Goal: Learn about a topic: Learn about a topic

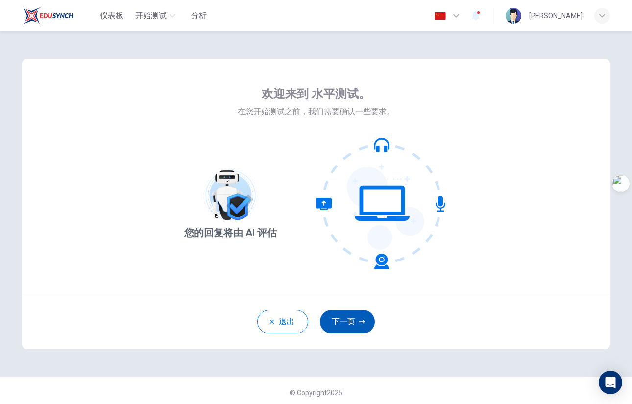
click at [342, 323] on button "下一页" at bounding box center [347, 322] width 55 height 24
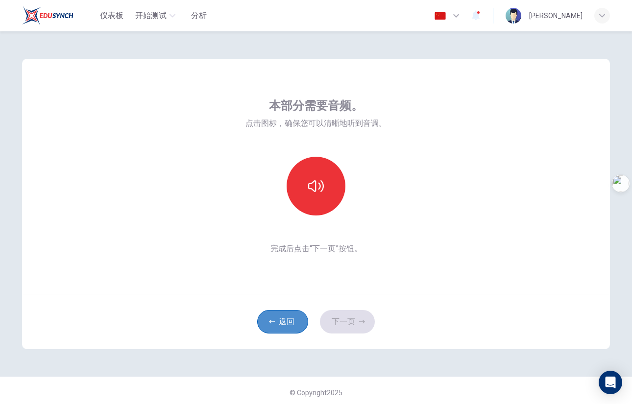
click at [291, 323] on button "返回" at bounding box center [282, 322] width 51 height 24
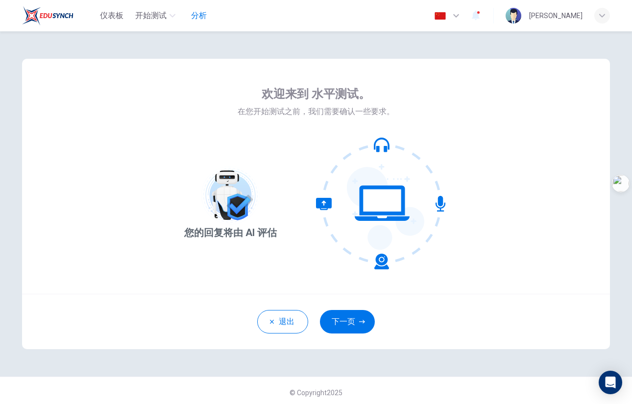
click at [193, 16] on span "分析" at bounding box center [199, 16] width 16 height 12
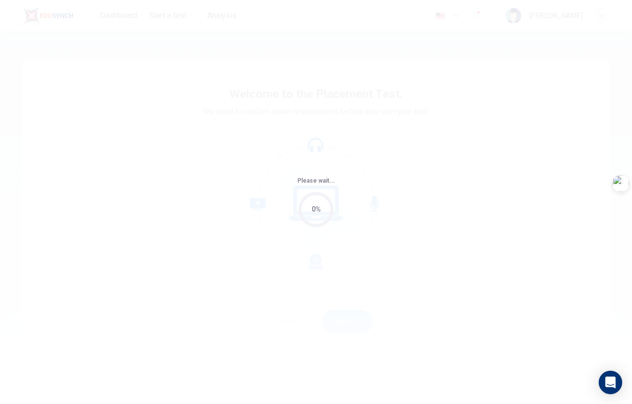
type input "zh"
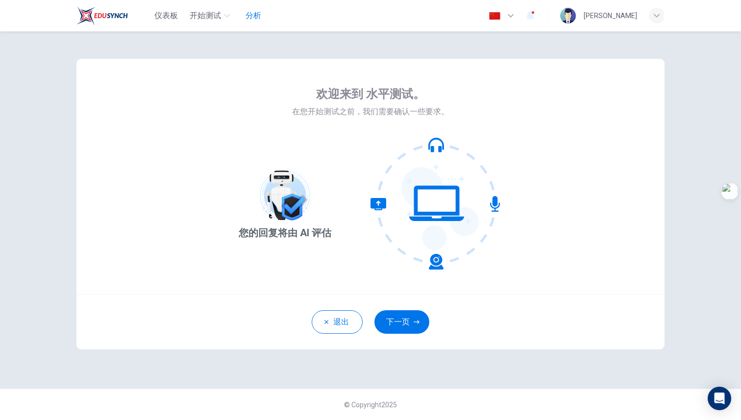
click at [249, 18] on span "分析" at bounding box center [254, 16] width 16 height 12
